Goal: Transaction & Acquisition: Download file/media

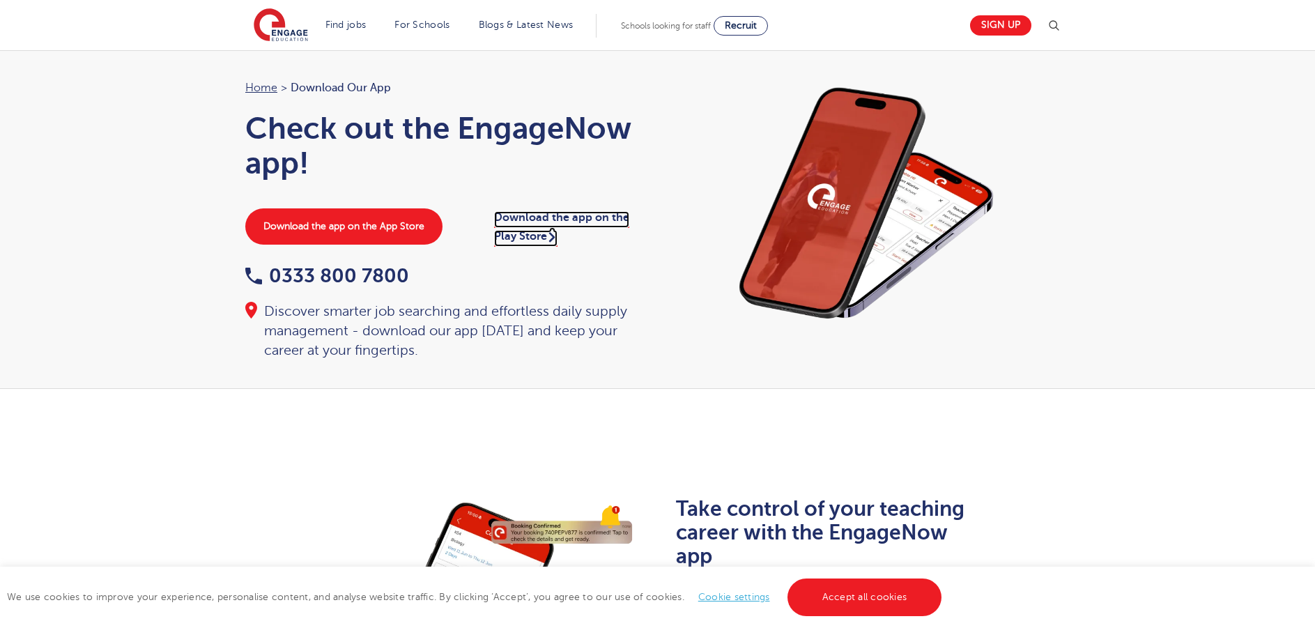
click at [563, 220] on link "Download the app on the Play Store" at bounding box center [561, 228] width 135 height 35
click at [1012, 18] on link "Sign up" at bounding box center [1000, 25] width 61 height 20
